Goal: Use online tool/utility: Utilize a website feature to perform a specific function

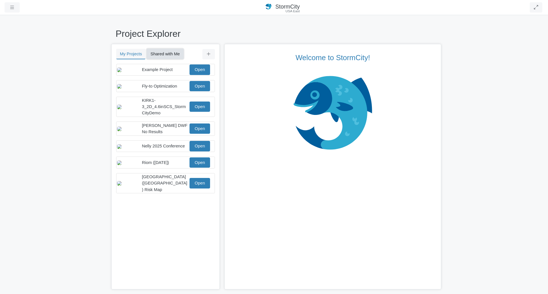
click at [163, 53] on button "Shared with Me" at bounding box center [165, 54] width 37 height 10
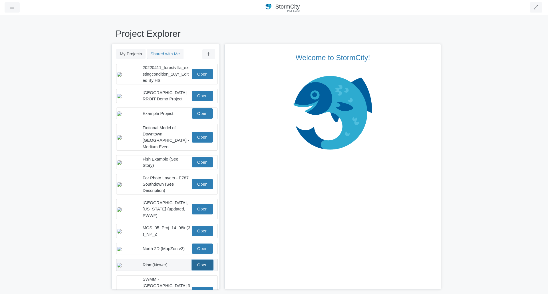
click at [200, 263] on link "Open" at bounding box center [202, 265] width 21 height 10
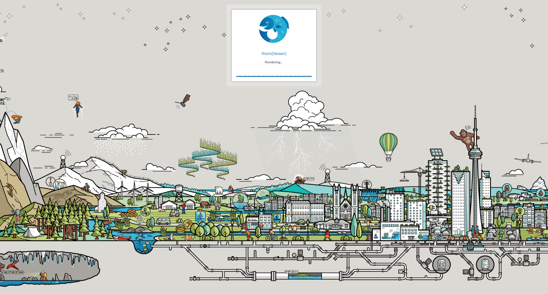
checkbox input "true"
checkbox input "false"
checkbox input "true"
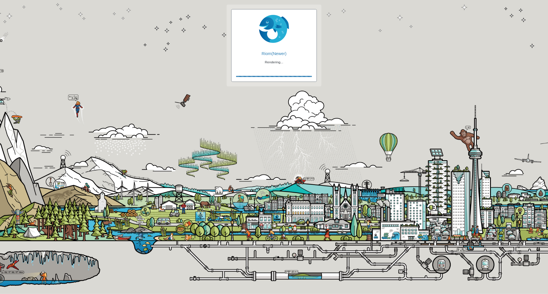
checkbox input "true"
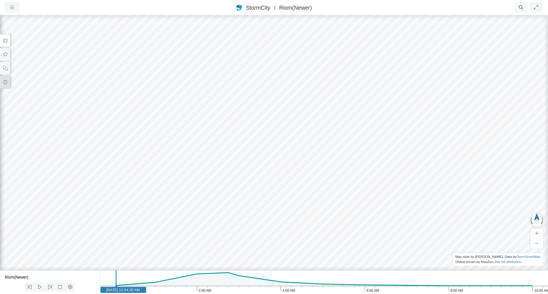
click at [7, 82] on icon at bounding box center [5, 82] width 5 height 4
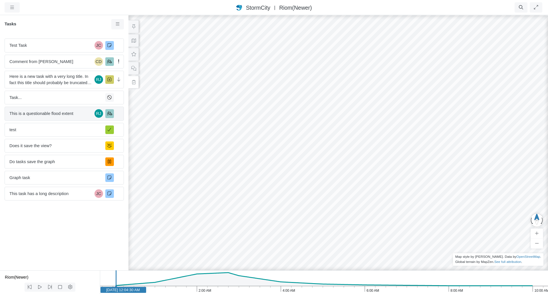
click at [42, 111] on span "This is a questionable flood extent" at bounding box center [50, 113] width 83 height 6
checkbox input "false"
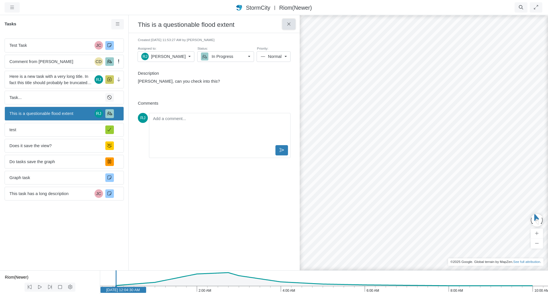
click at [289, 26] on icon at bounding box center [288, 24] width 5 height 4
checkbox input "true"
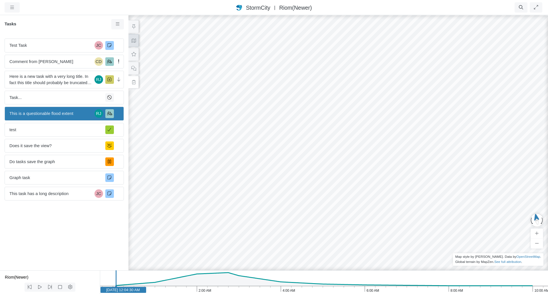
click at [134, 42] on icon at bounding box center [133, 41] width 5 height 4
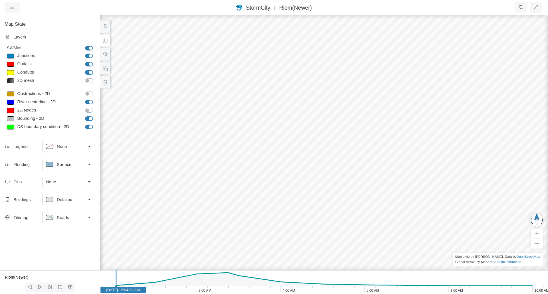
click at [10, 55] on div at bounding box center [10, 56] width 7 height 5
type input "Visible"
checkbox input "true"
select select "CIRCLE"
type input "7"
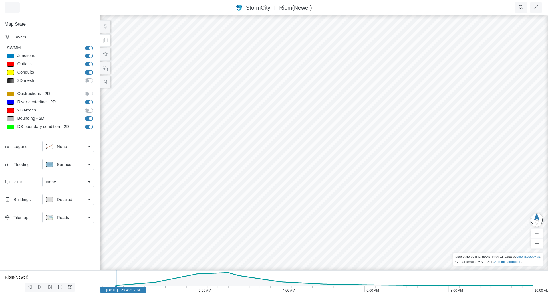
checkbox input "true"
type input "0"
type input "7"
select select "None"
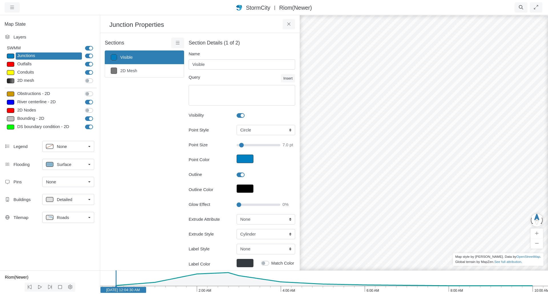
click at [80, 148] on div "None" at bounding box center [66, 146] width 40 height 7
click at [64, 169] on span "Top Right" at bounding box center [66, 169] width 18 height 6
click at [51, 147] on p at bounding box center [49, 146] width 7 height 5
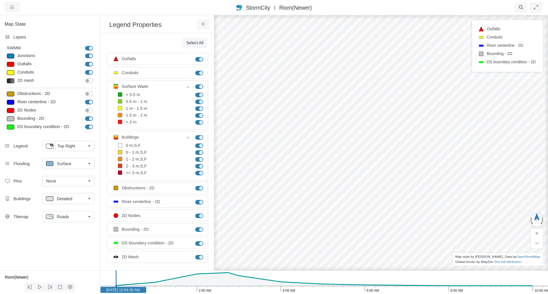
click at [65, 148] on span "Top Right" at bounding box center [66, 146] width 18 height 6
click at [63, 159] on span "None" at bounding box center [62, 158] width 10 height 6
click at [204, 22] on button at bounding box center [203, 24] width 13 height 10
